Goal: Information Seeking & Learning: Find contact information

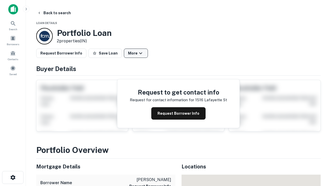
click at [136, 53] on button "More" at bounding box center [136, 53] width 24 height 9
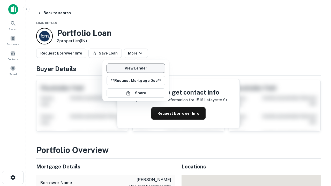
click at [136, 68] on link "View Lender" at bounding box center [136, 68] width 59 height 9
